Goal: Information Seeking & Learning: Learn about a topic

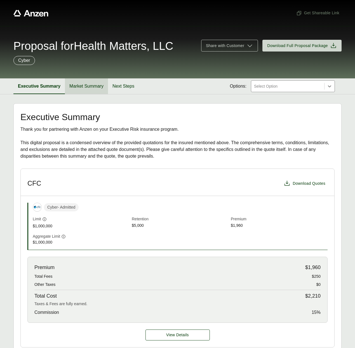
click at [83, 84] on button "Market Summary" at bounding box center [86, 86] width 43 height 16
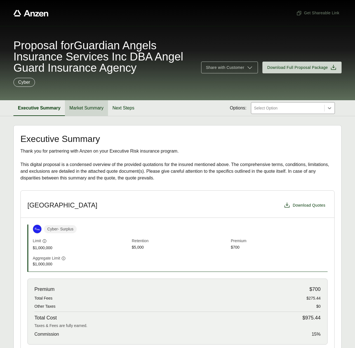
click at [82, 110] on button "Market Summary" at bounding box center [86, 108] width 43 height 16
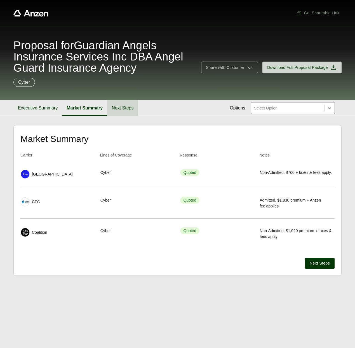
click at [114, 106] on button "Next Steps" at bounding box center [122, 108] width 31 height 16
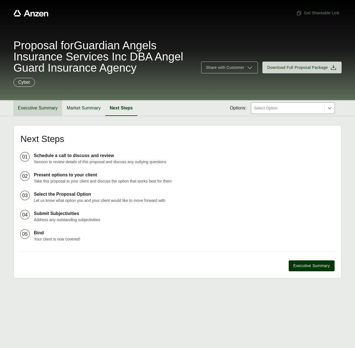
click at [43, 112] on button "Executive Summary" at bounding box center [37, 108] width 49 height 16
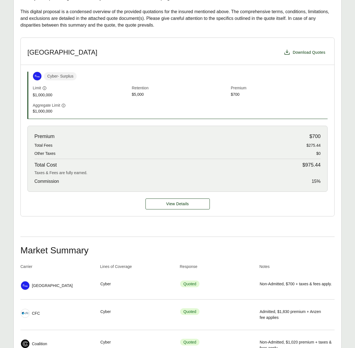
scroll to position [194, 0]
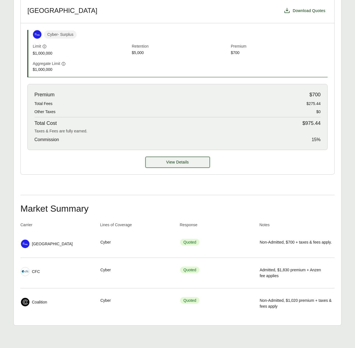
click at [153, 160] on button "View Details" at bounding box center [177, 162] width 64 height 11
click at [176, 164] on span "View Details" at bounding box center [177, 162] width 23 height 6
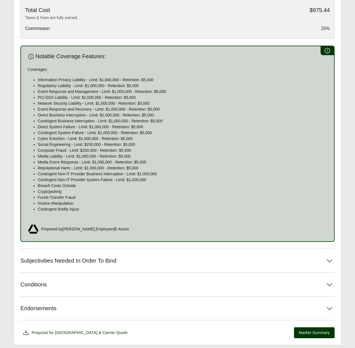
scroll to position [324, 0]
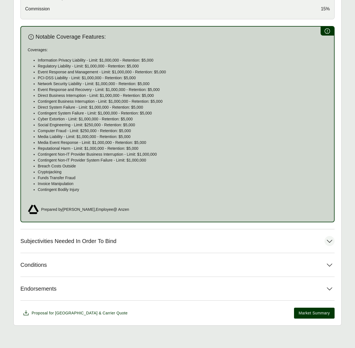
click at [78, 243] on span "Subjectivities Needed In Order To Bind" at bounding box center [68, 240] width 96 height 7
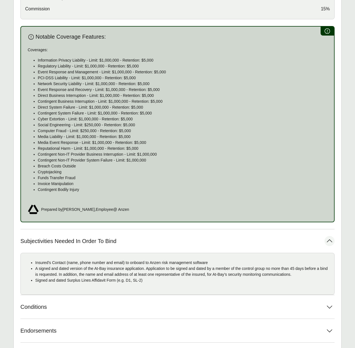
click at [84, 241] on span "Subjectivities Needed In Order To Bind" at bounding box center [68, 240] width 96 height 7
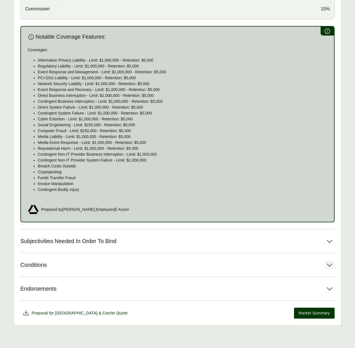
click at [69, 267] on button "Conditions" at bounding box center [177, 264] width 314 height 23
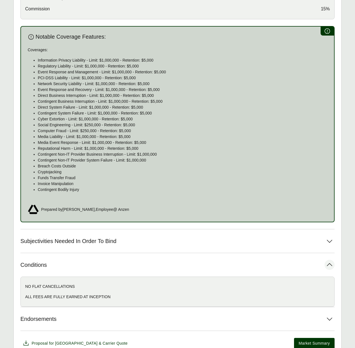
click at [69, 267] on button "Conditions" at bounding box center [177, 264] width 314 height 23
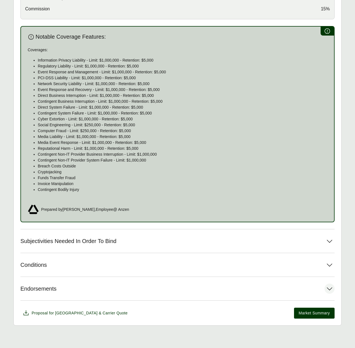
click at [68, 290] on button "Endorsements" at bounding box center [177, 287] width 314 height 23
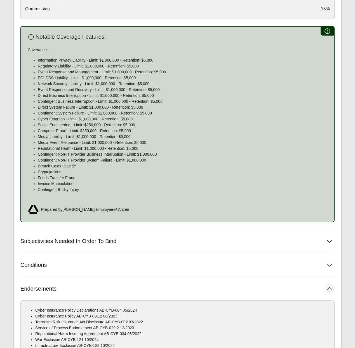
click at [68, 290] on button "Endorsements" at bounding box center [177, 287] width 314 height 23
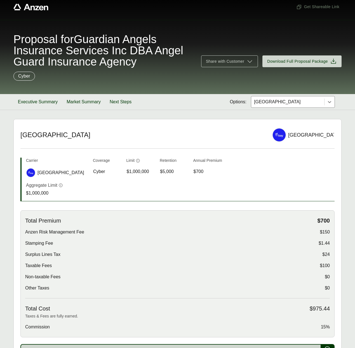
scroll to position [3, 0]
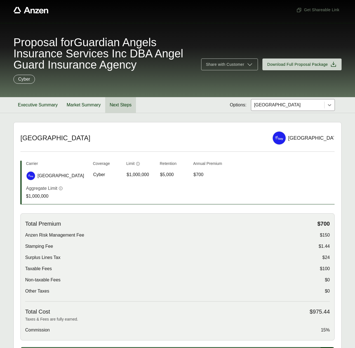
click at [126, 107] on button "Next Steps" at bounding box center [120, 105] width 31 height 16
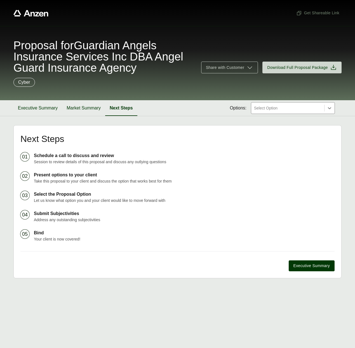
click at [259, 105] on div at bounding box center [287, 108] width 68 height 7
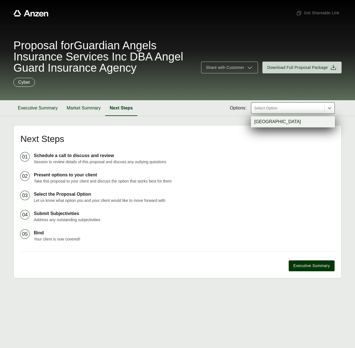
click at [260, 122] on div "[GEOGRAPHIC_DATA]" at bounding box center [293, 121] width 84 height 11
